Goal: Task Accomplishment & Management: Manage account settings

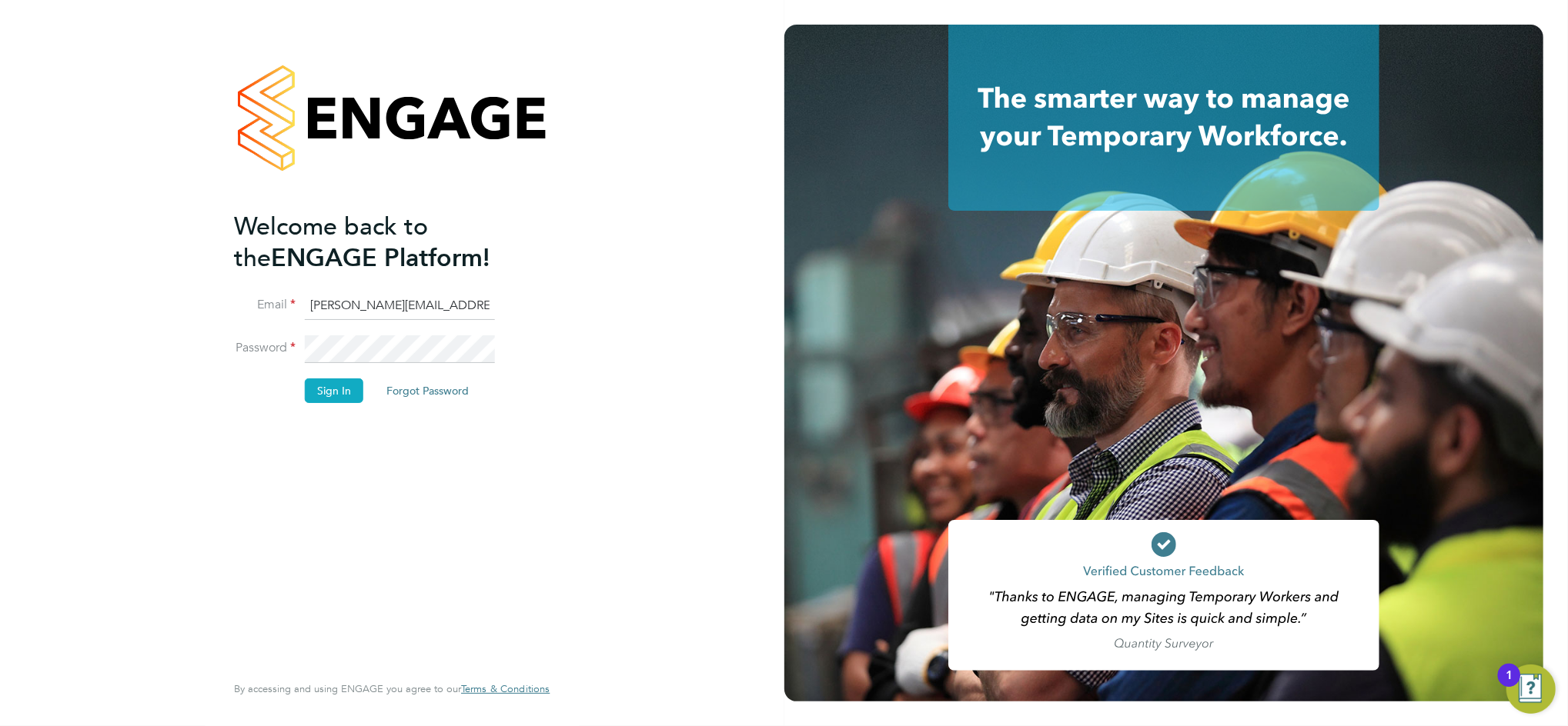
click at [324, 386] on button "Sign In" at bounding box center [334, 390] width 59 height 25
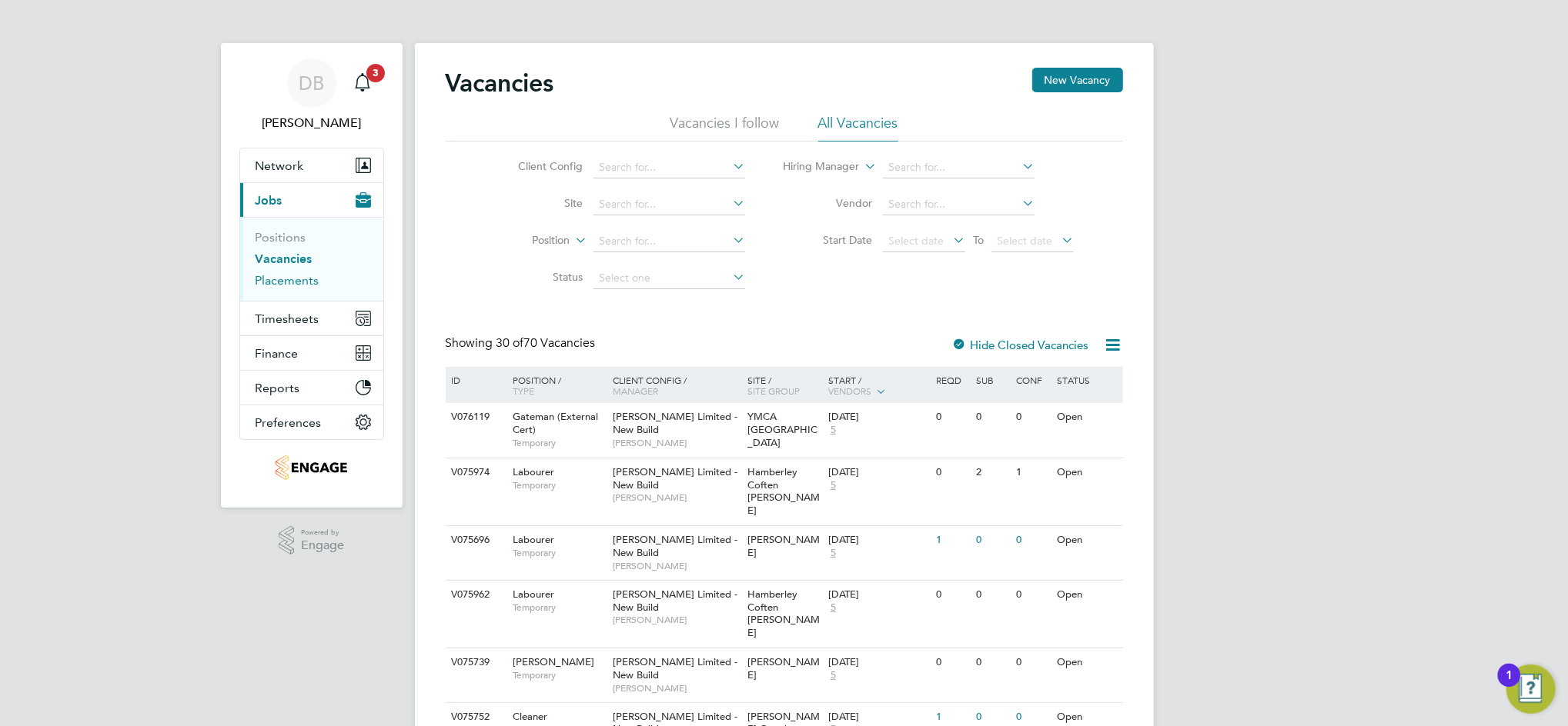
click at [304, 279] on link "Placements" at bounding box center [287, 280] width 64 height 15
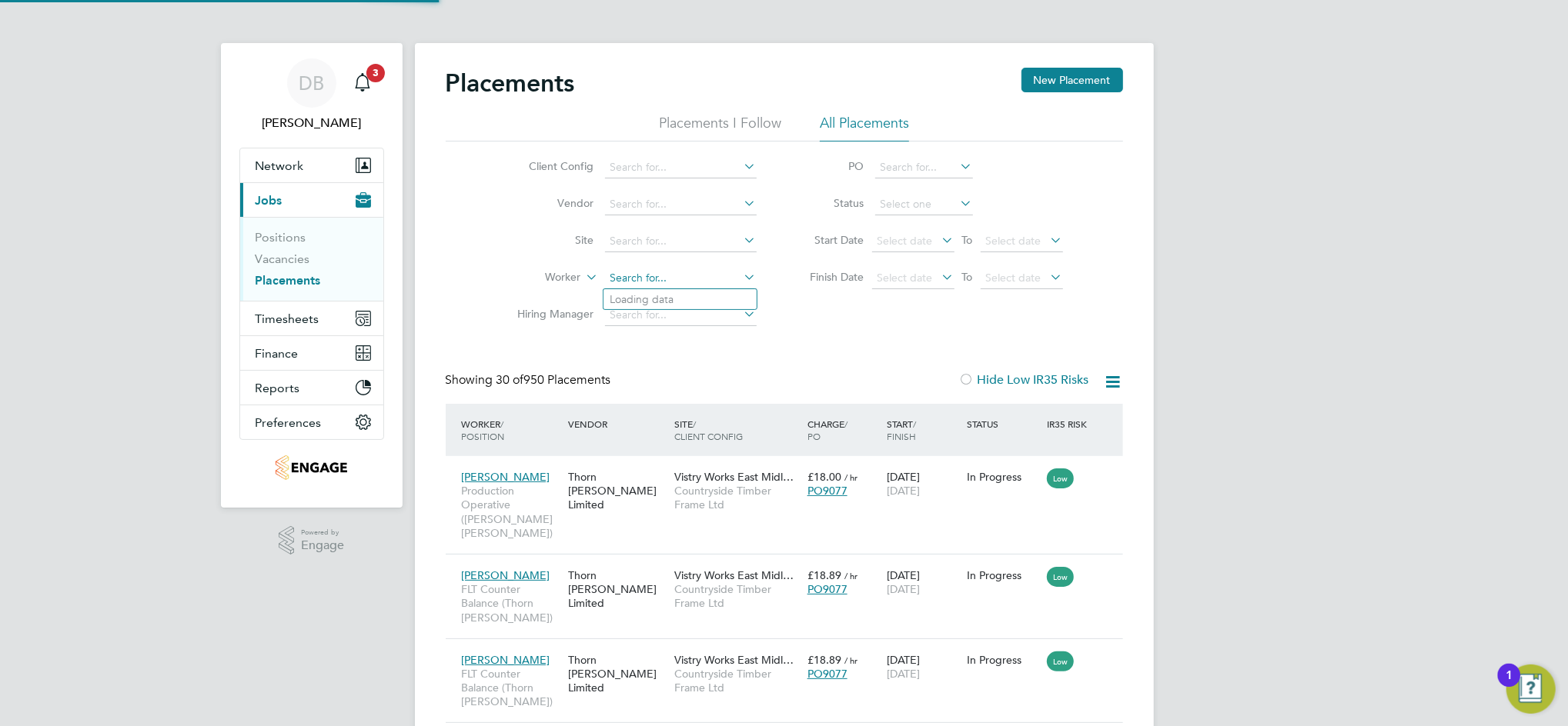
type input "[PERSON_NAME]"
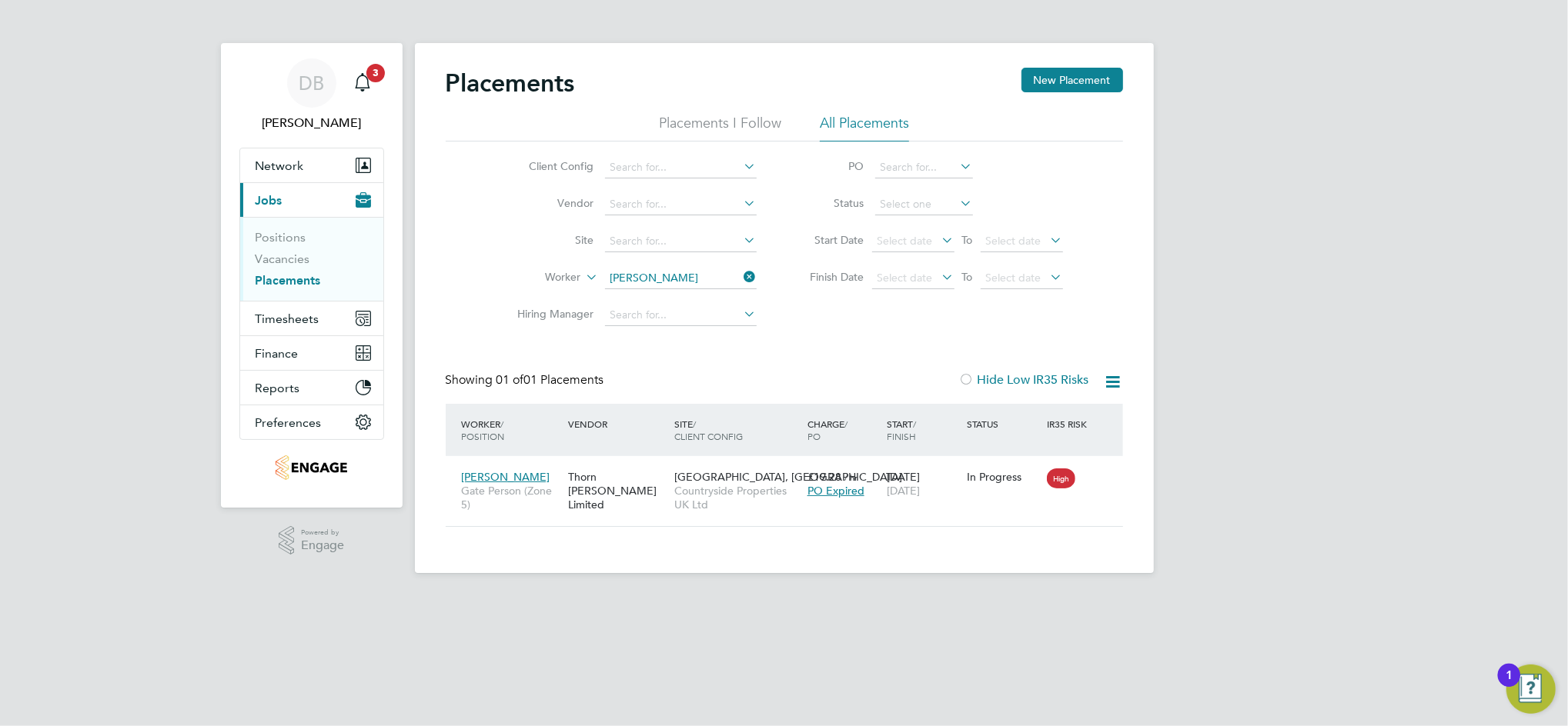
drag, startPoint x: 284, startPoint y: 624, endPoint x: 361, endPoint y: 610, distance: 78.3
click at [284, 598] on html "DB [PERSON_NAME] Notifications 3 Applications: Network Team Members Businesses …" at bounding box center [784, 299] width 1568 height 598
click at [741, 279] on icon at bounding box center [741, 277] width 0 height 22
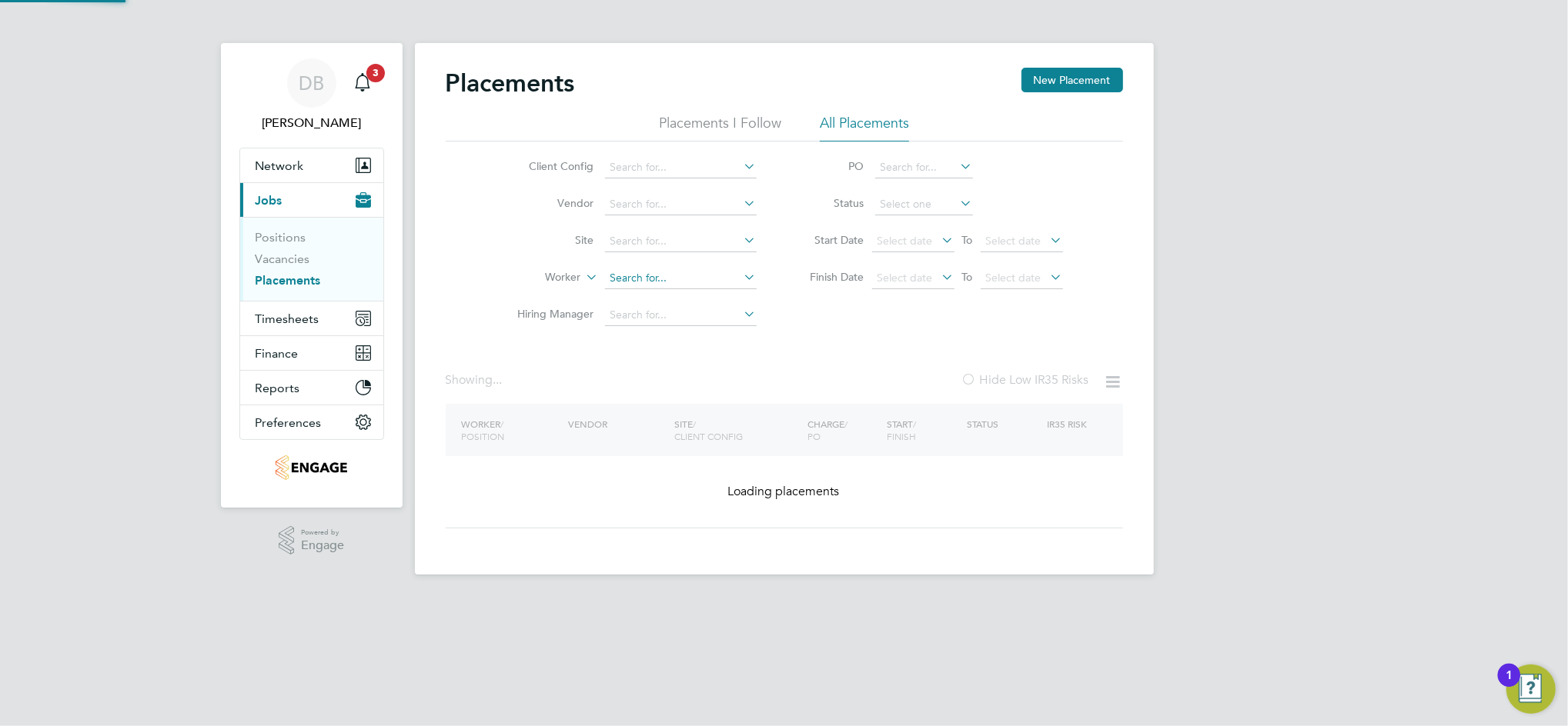
click at [700, 279] on input at bounding box center [681, 279] width 151 height 22
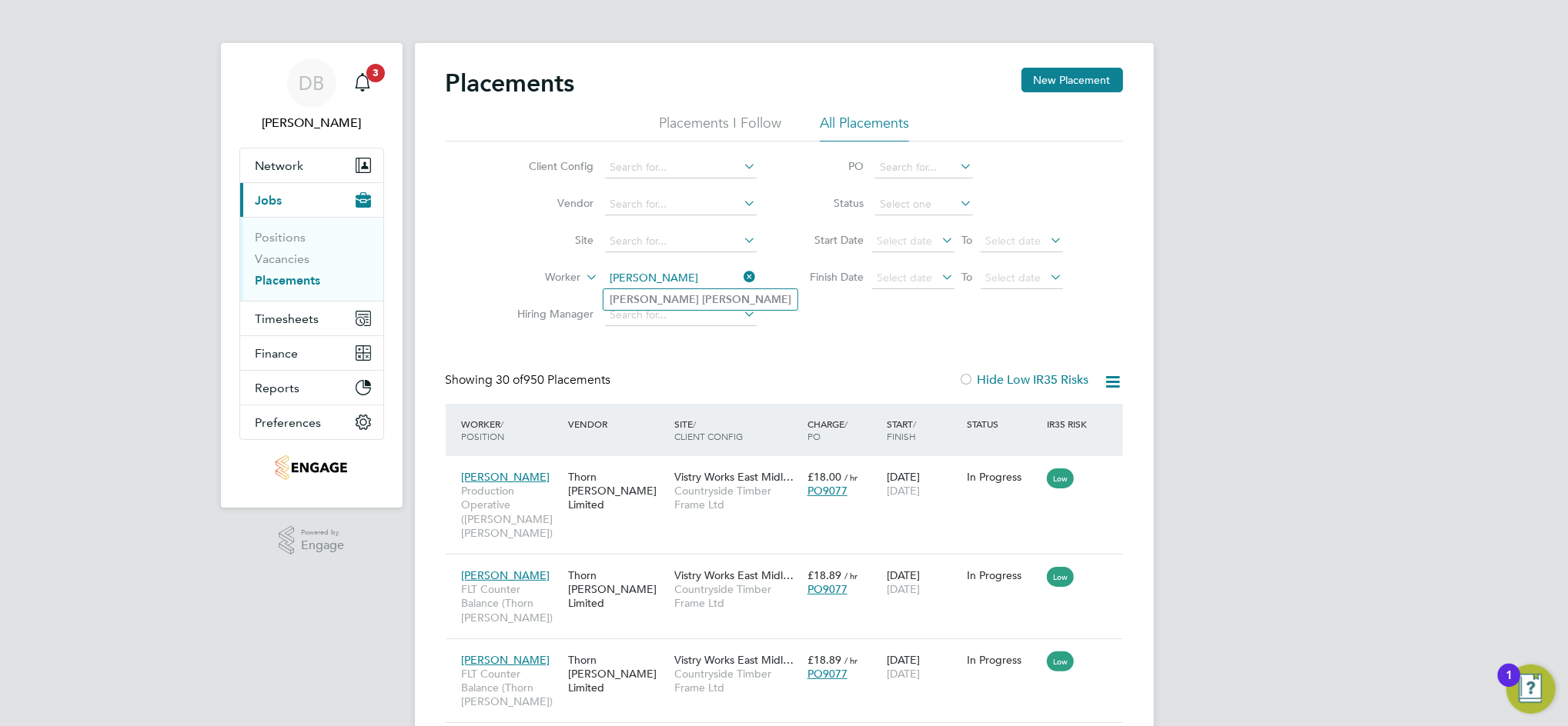
type input "[PERSON_NAME]"
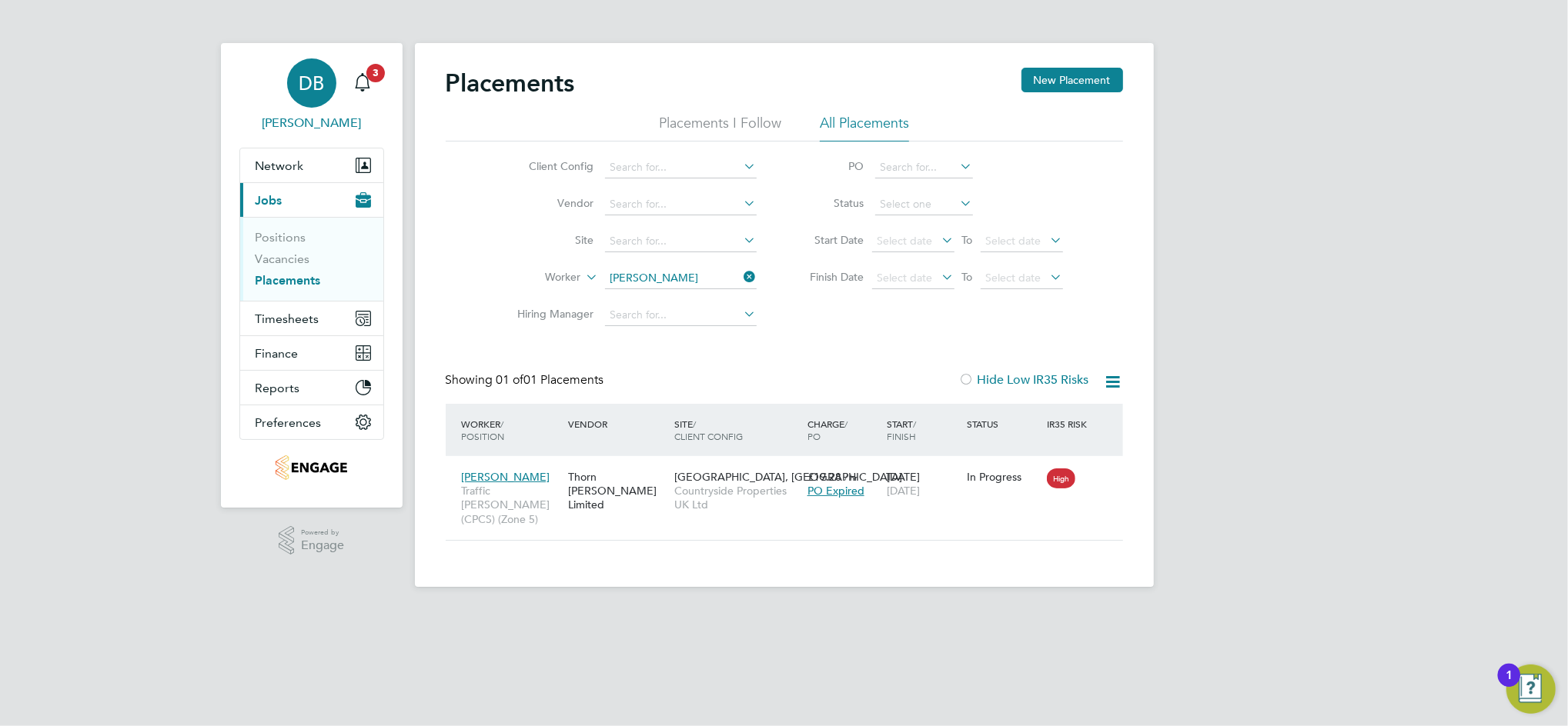
click at [308, 86] on span "DB" at bounding box center [311, 83] width 26 height 20
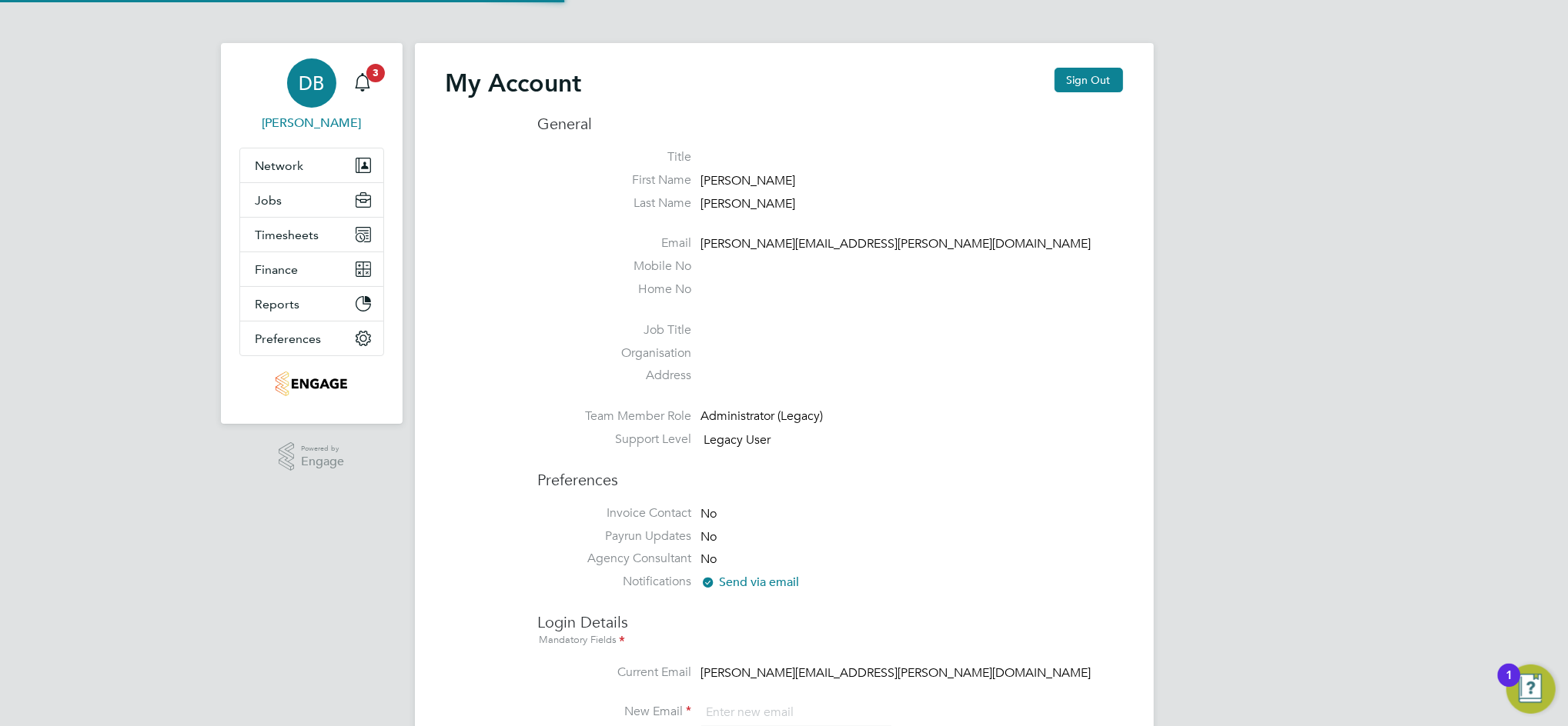
type input "[PERSON_NAME][EMAIL_ADDRESS][PERSON_NAME][DOMAIN_NAME]"
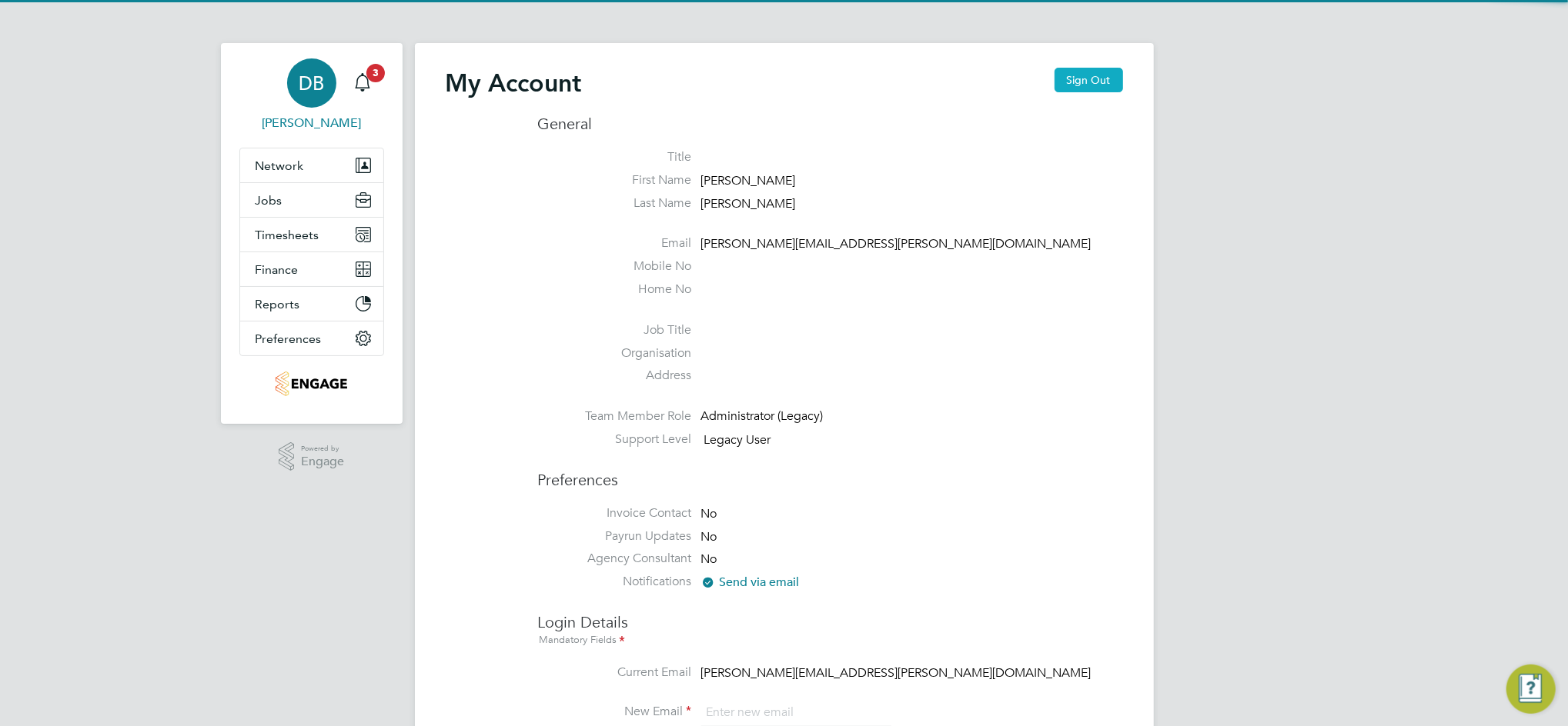
click at [1085, 77] on button "Sign Out" at bounding box center [1089, 80] width 69 height 25
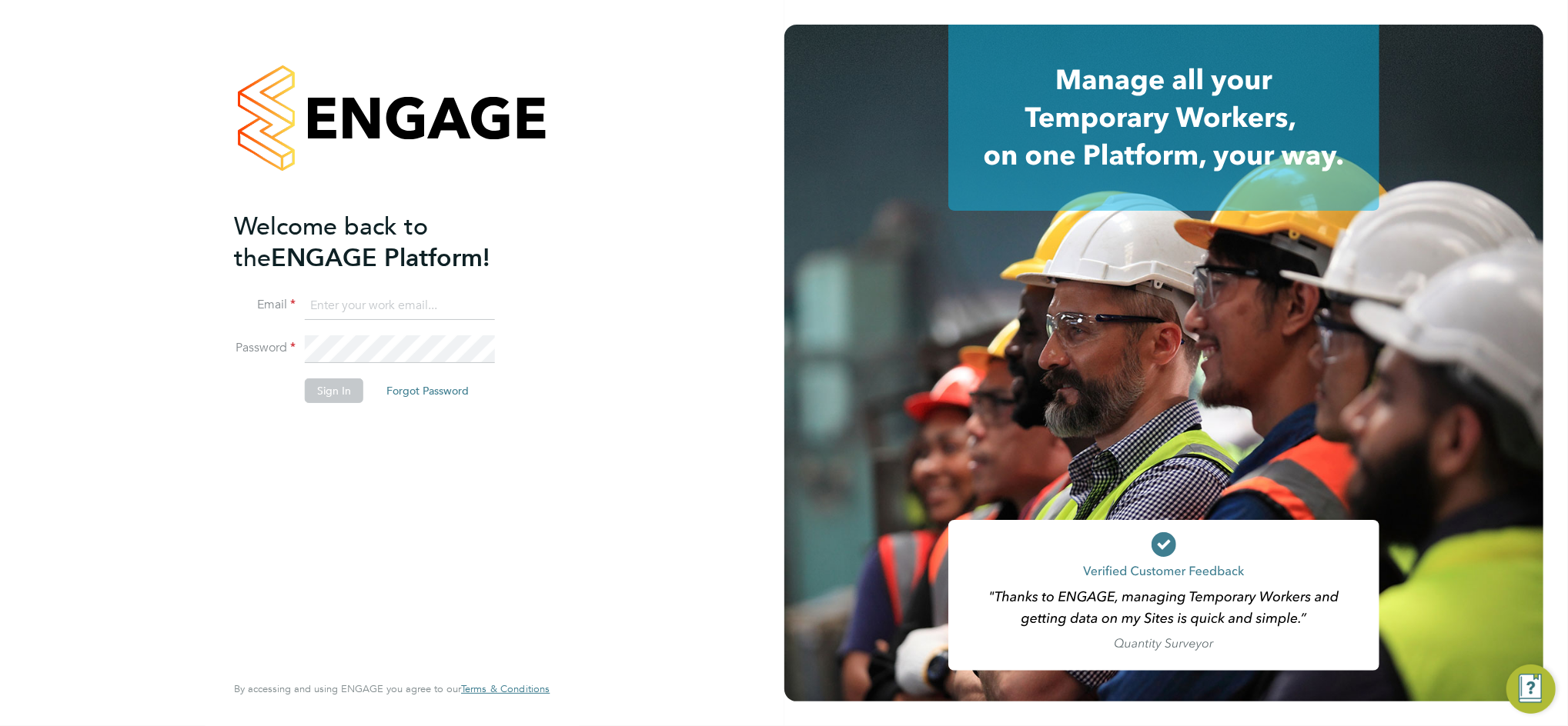
type input "[PERSON_NAME][EMAIL_ADDRESS][PERSON_NAME][DOMAIN_NAME]"
